Goal: Transaction & Acquisition: Purchase product/service

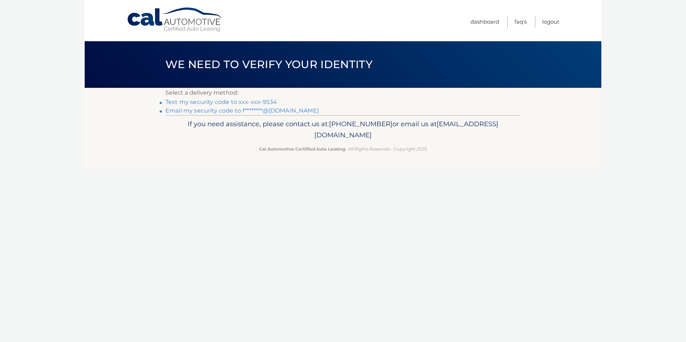
click at [264, 101] on link "Text my security code to xxx-xxx-9534" at bounding box center [221, 102] width 112 height 7
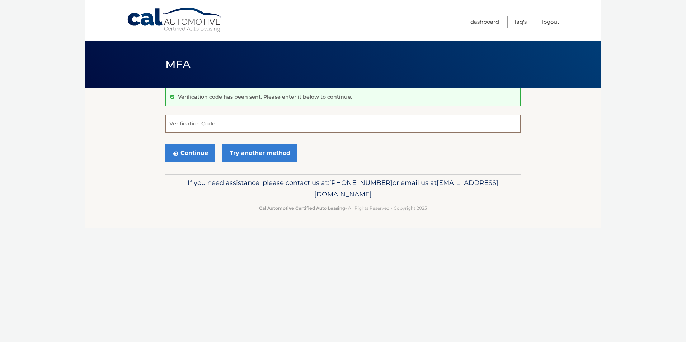
click at [205, 120] on input "Verification Code" at bounding box center [342, 124] width 355 height 18
type input "314085"
click at [199, 152] on button "Continue" at bounding box center [190, 153] width 50 height 18
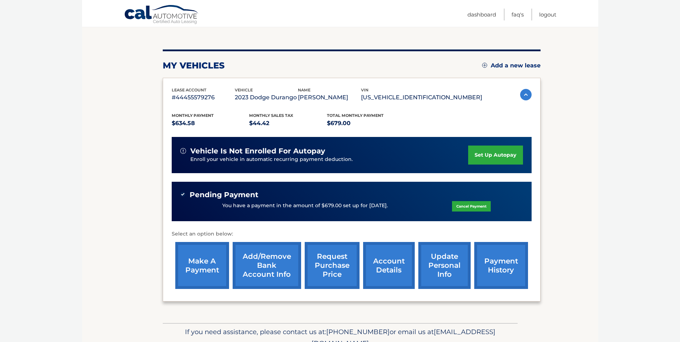
scroll to position [72, 0]
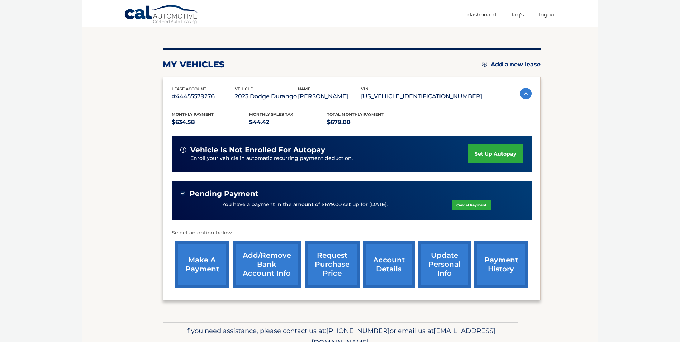
click at [204, 261] on link "make a payment" at bounding box center [202, 264] width 54 height 47
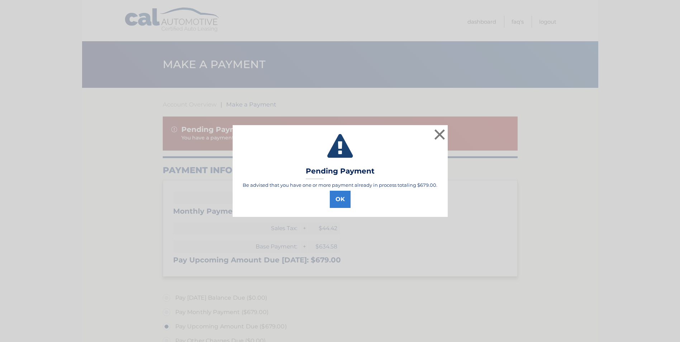
select select "Y2JlOGEwZTYtN2IyNy00MmQ4LWJmNGQtOWY5NDE4NmU0NTdl"
click at [344, 200] on button "OK" at bounding box center [342, 199] width 21 height 17
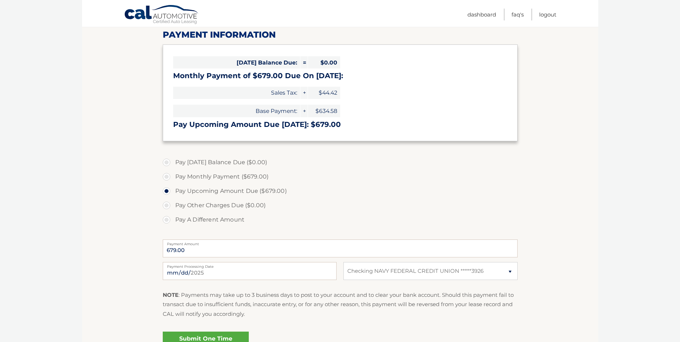
scroll to position [143, 0]
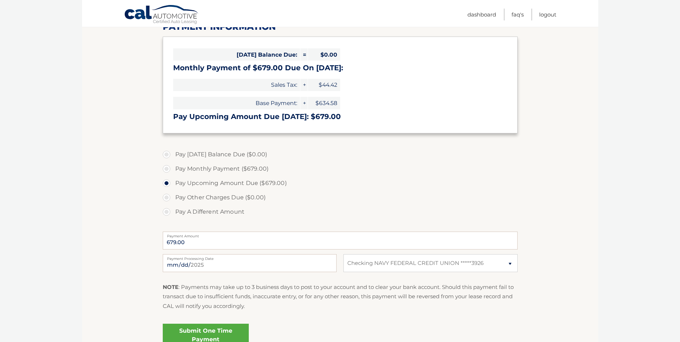
click at [168, 168] on label "Pay Monthly Payment ($679.00)" at bounding box center [340, 169] width 355 height 14
click at [168, 168] on input "Pay Monthly Payment ($679.00)" at bounding box center [169, 167] width 7 height 11
radio input "true"
click at [214, 263] on input "2025-09-25" at bounding box center [250, 263] width 174 height 18
type input "2025-10-29"
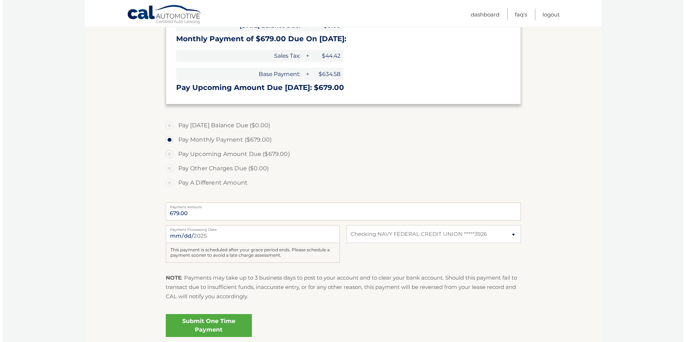
scroll to position [179, 0]
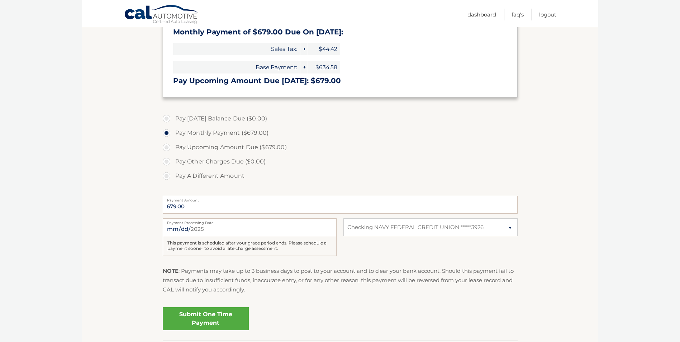
click at [217, 315] on link "Submit One Time Payment" at bounding box center [206, 318] width 86 height 23
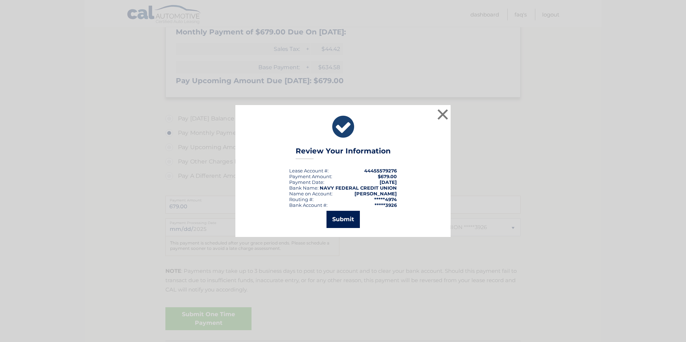
click at [341, 220] on button "Submit" at bounding box center [342, 219] width 33 height 17
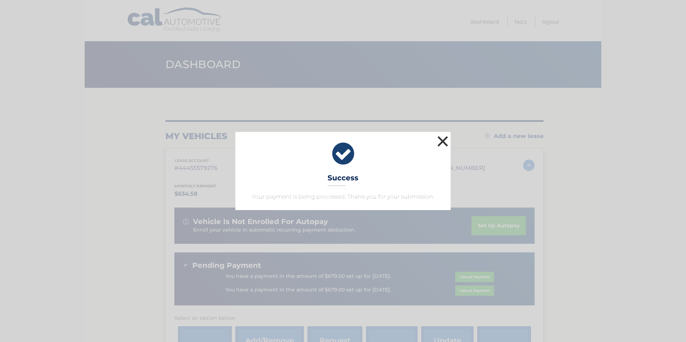
click at [444, 141] on button "×" at bounding box center [442, 141] width 14 height 14
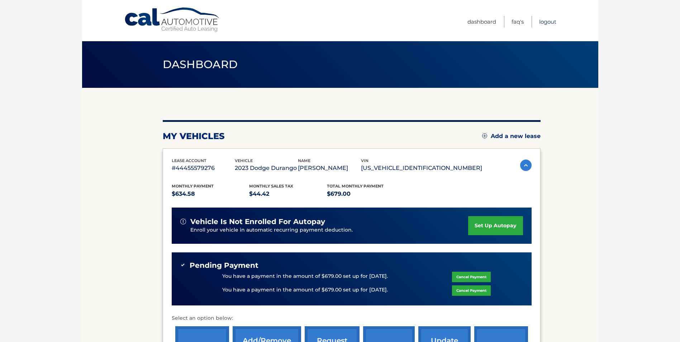
click at [547, 22] on link "Logout" at bounding box center [547, 22] width 17 height 12
